Goal: Use online tool/utility: Use online tool/utility

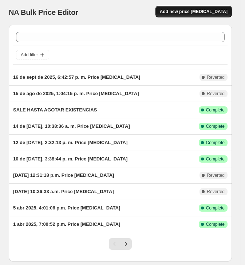
click at [201, 12] on span "Add new price [MEDICAL_DATA]" at bounding box center [194, 12] width 68 height 6
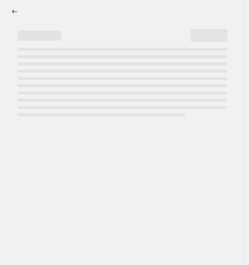
select select "percentage"
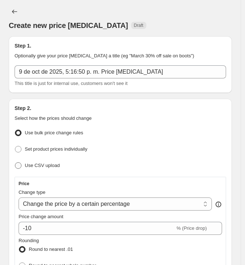
click at [38, 166] on span "Use CSV upload" at bounding box center [42, 165] width 35 height 5
click at [15, 163] on input "Use CSV upload" at bounding box center [15, 162] width 0 height 0
radio input "true"
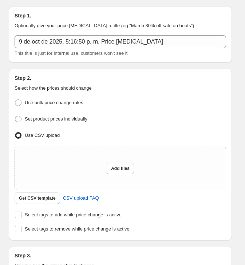
scroll to position [81, 0]
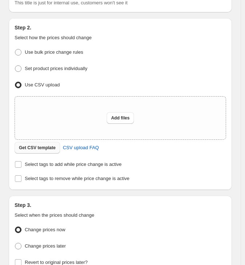
click at [35, 146] on span "Get CSV template" at bounding box center [37, 148] width 37 height 6
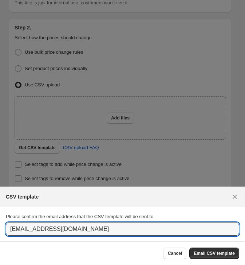
drag, startPoint x: 65, startPoint y: 231, endPoint x: -19, endPoint y: 214, distance: 84.8
click at [0, 214] on html "Home Settings Plans Skip to content Create new price [MEDICAL_DATA]. This page …" at bounding box center [122, 132] width 245 height 265
type input "[EMAIL_ADDRESS][DOMAIN_NAME]"
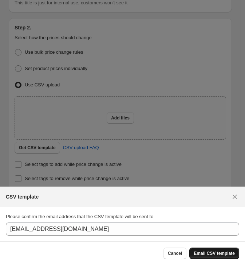
click at [213, 252] on span "Email CSV template" at bounding box center [213, 254] width 41 height 6
